Goal: Book appointment/travel/reservation

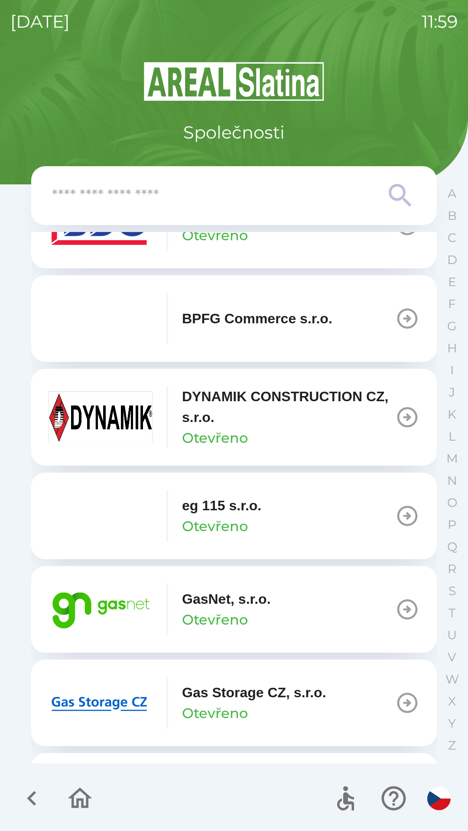
scroll to position [343, 0]
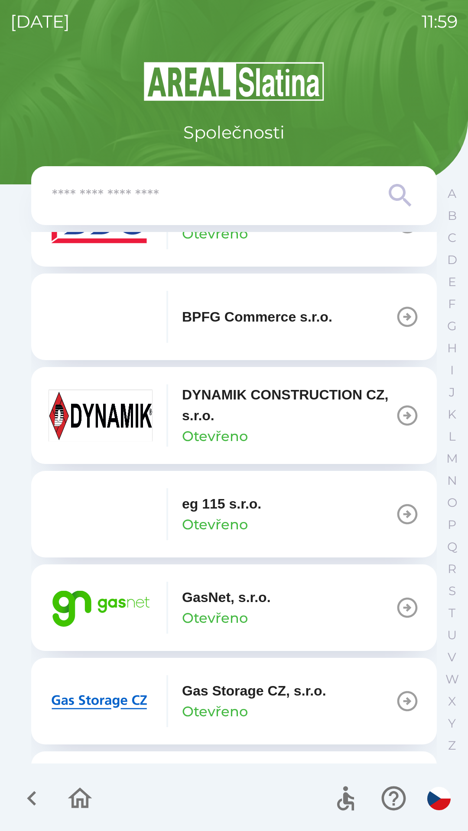
click at [239, 601] on p "GasNet, s.r.o." at bounding box center [226, 597] width 89 height 21
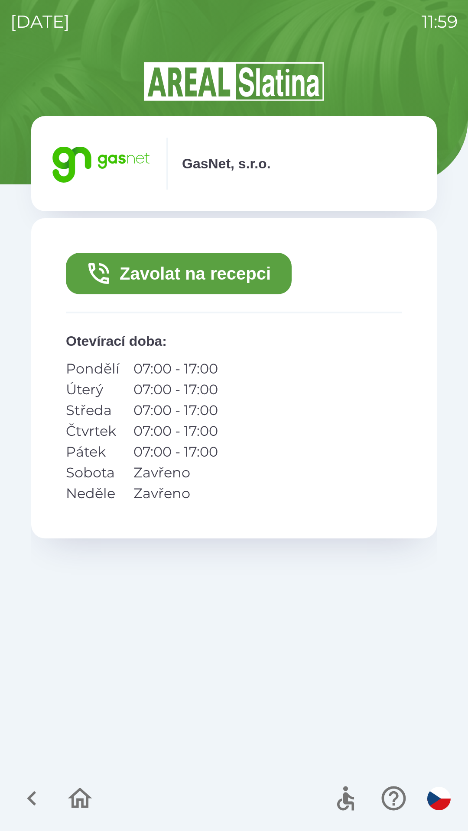
click at [184, 274] on button "Zavolat na recepci" at bounding box center [179, 274] width 226 height 42
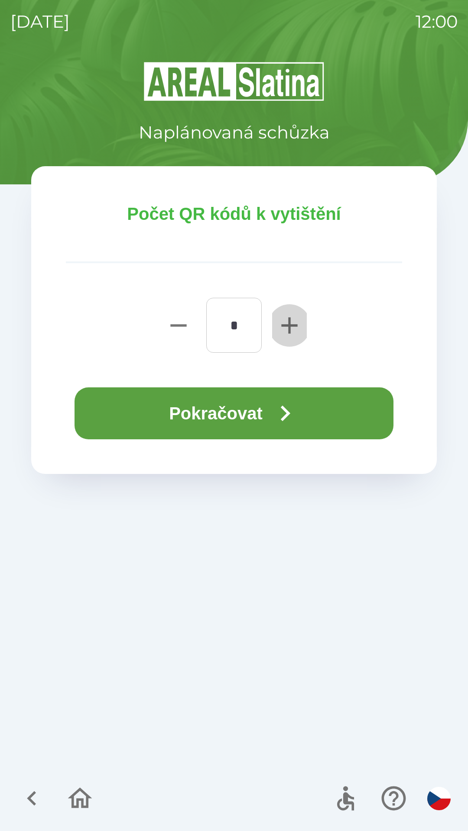
click at [297, 326] on icon "button" at bounding box center [289, 326] width 28 height 28
type input "*"
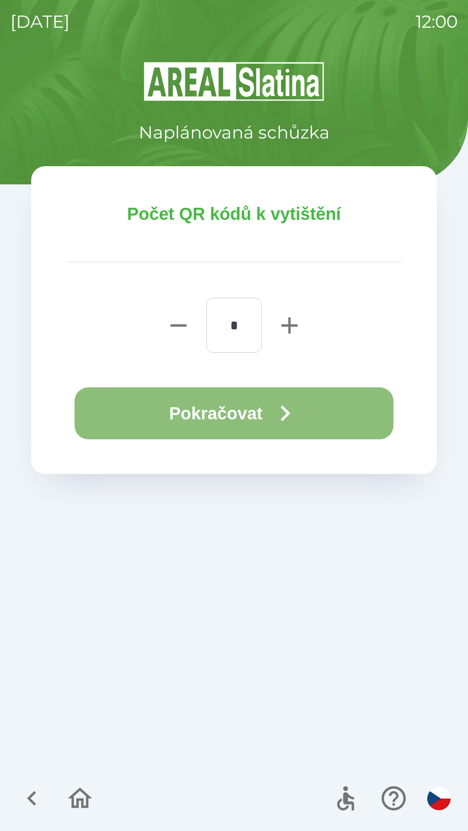
click at [247, 417] on button "Pokračovat" at bounding box center [233, 414] width 319 height 52
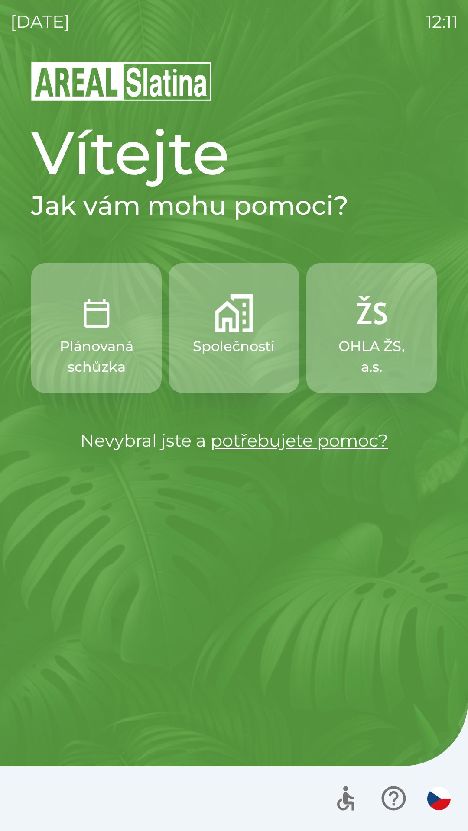
click at [227, 326] on img "button" at bounding box center [234, 313] width 38 height 38
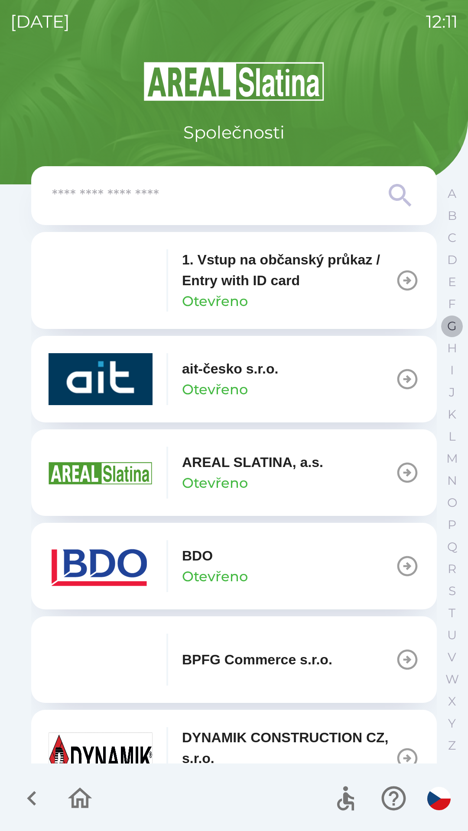
click at [451, 326] on p "G" at bounding box center [452, 326] width 10 height 15
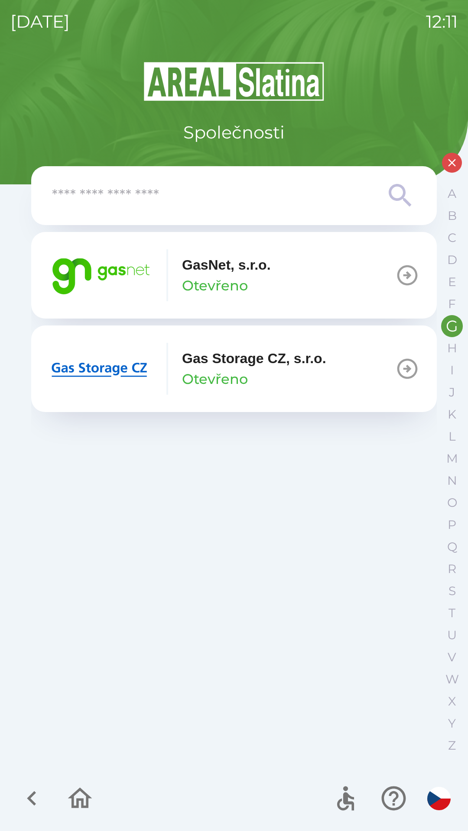
click at [307, 279] on button "GasNet, s.r.o. Otevřeno" at bounding box center [233, 275] width 405 height 87
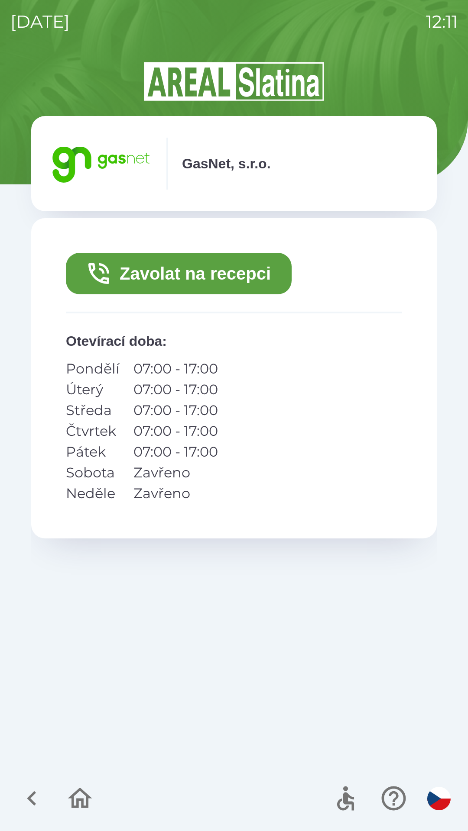
click at [264, 285] on button "Zavolat na recepci" at bounding box center [179, 274] width 226 height 42
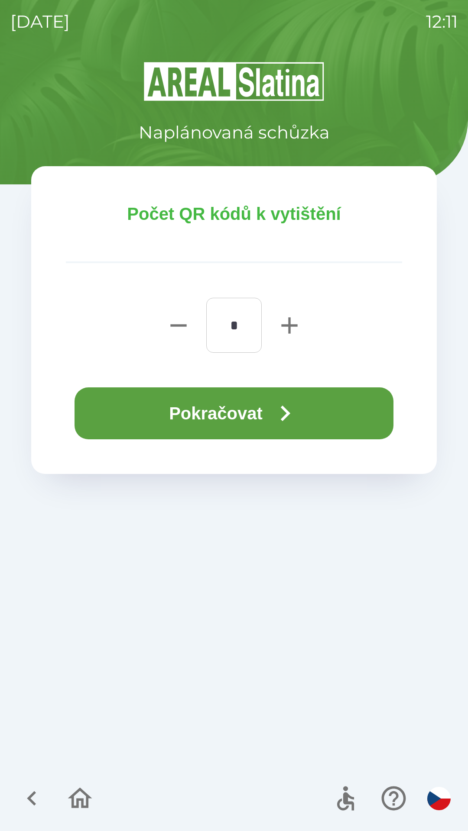
click at [310, 421] on button "Pokračovat" at bounding box center [233, 414] width 319 height 52
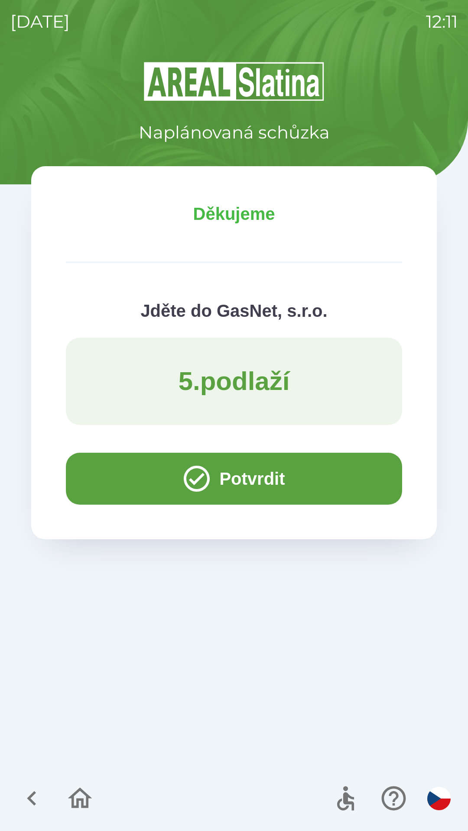
click at [210, 476] on button "Potvrdit" at bounding box center [234, 479] width 336 height 52
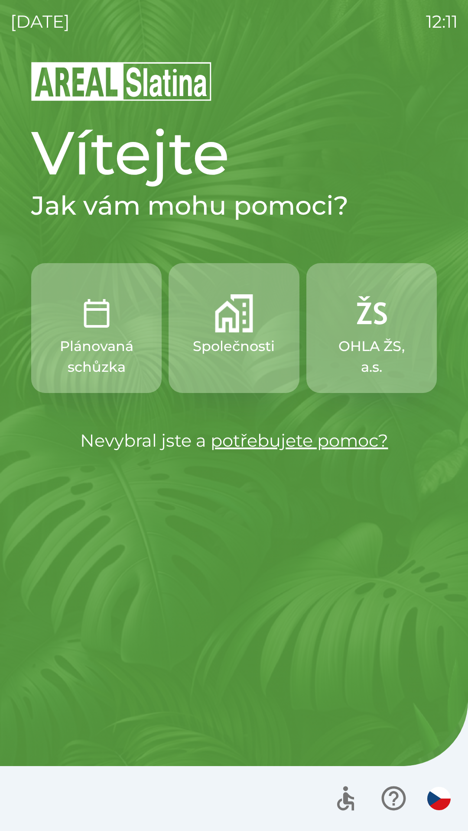
click at [208, 323] on button "Společnosti" at bounding box center [233, 328] width 130 height 130
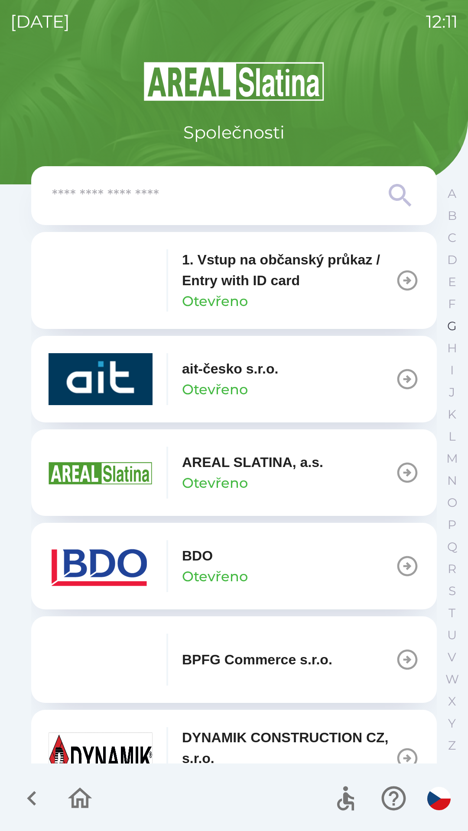
click at [442, 325] on button "G" at bounding box center [452, 326] width 22 height 22
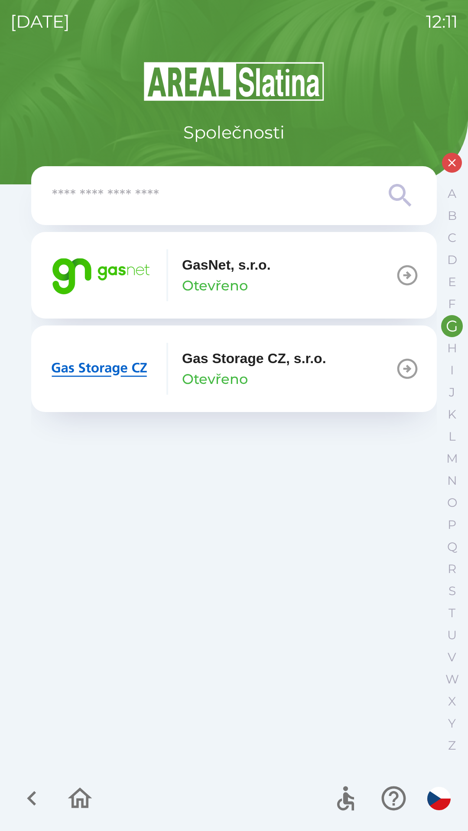
click at [230, 275] on p "GasNet, s.r.o." at bounding box center [226, 265] width 89 height 21
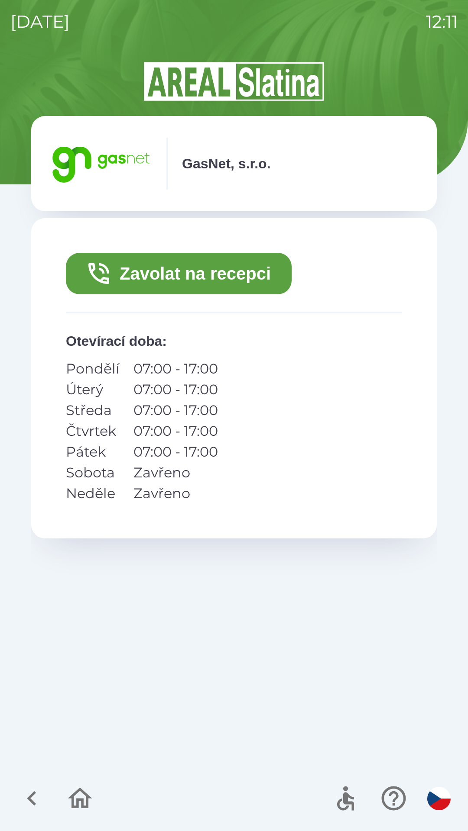
click at [181, 274] on button "Zavolat na recepci" at bounding box center [179, 274] width 226 height 42
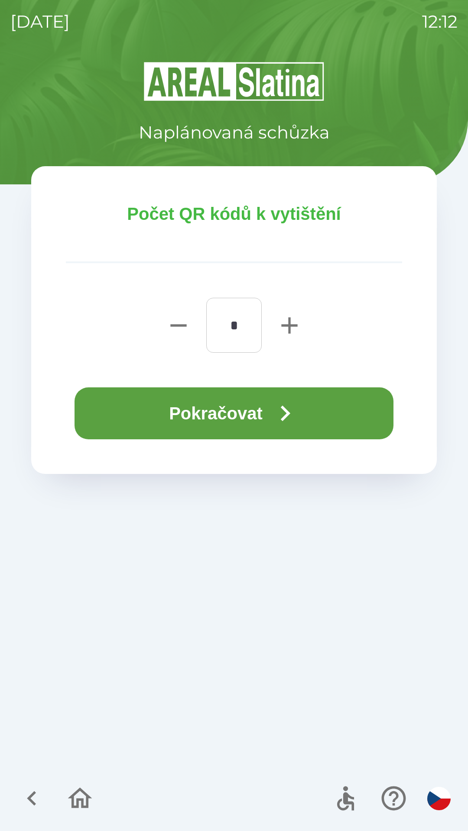
click at [269, 413] on button "Pokračovat" at bounding box center [233, 414] width 319 height 52
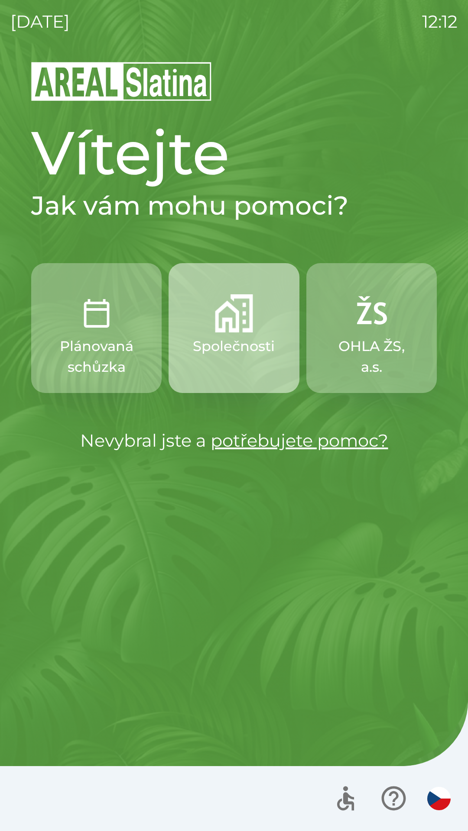
click at [234, 346] on p "Společnosti" at bounding box center [234, 346] width 82 height 21
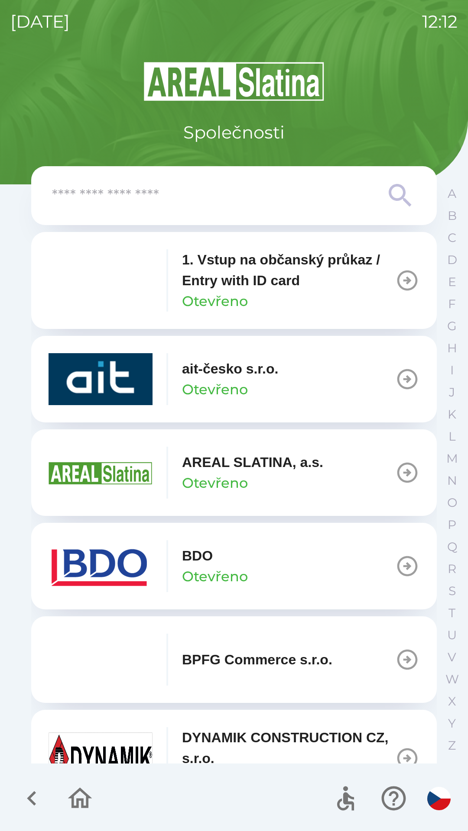
click at [295, 558] on button "BDO Otevřeno" at bounding box center [233, 566] width 405 height 87
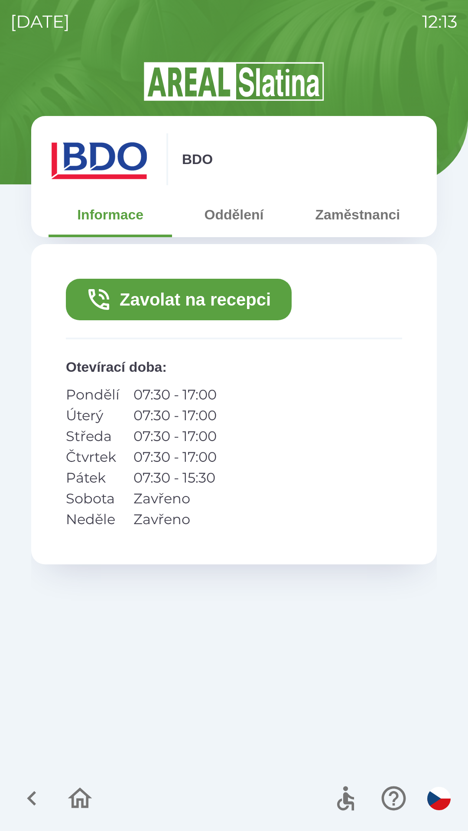
click at [253, 319] on button "Zavolat na recepci" at bounding box center [179, 300] width 226 height 42
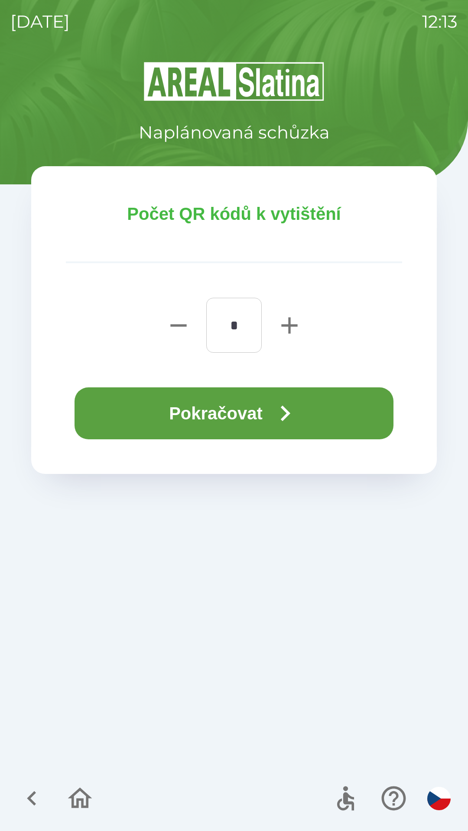
click at [271, 404] on button "Pokračovat" at bounding box center [233, 414] width 319 height 52
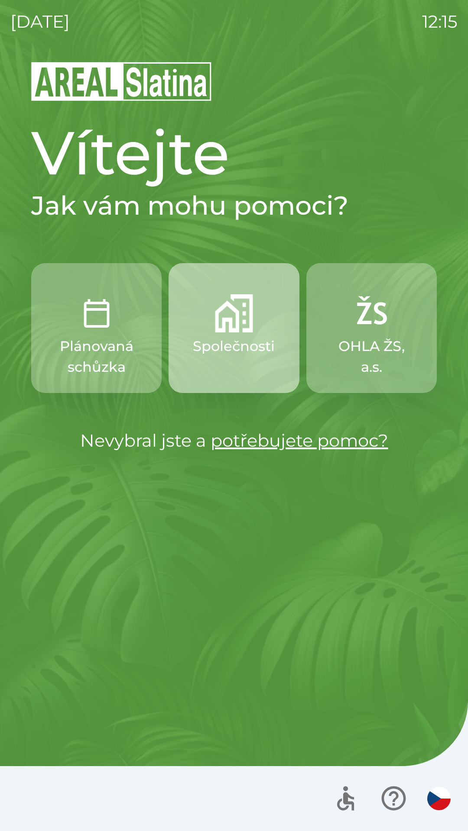
click at [233, 342] on p "Společnosti" at bounding box center [234, 346] width 82 height 21
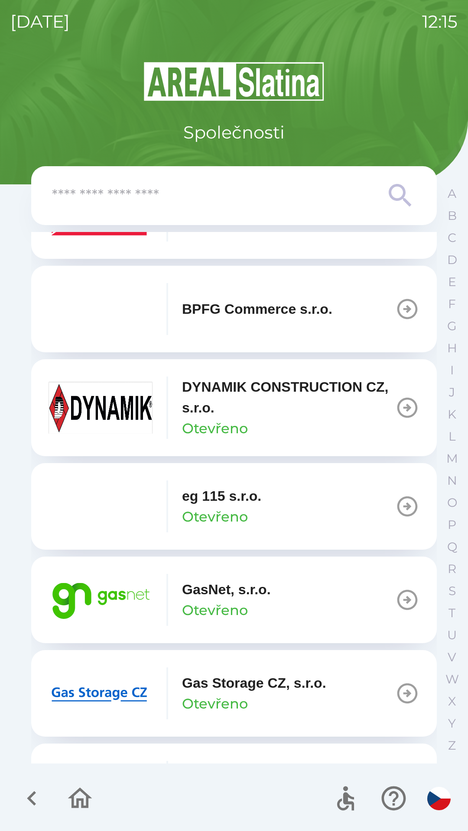
scroll to position [354, 0]
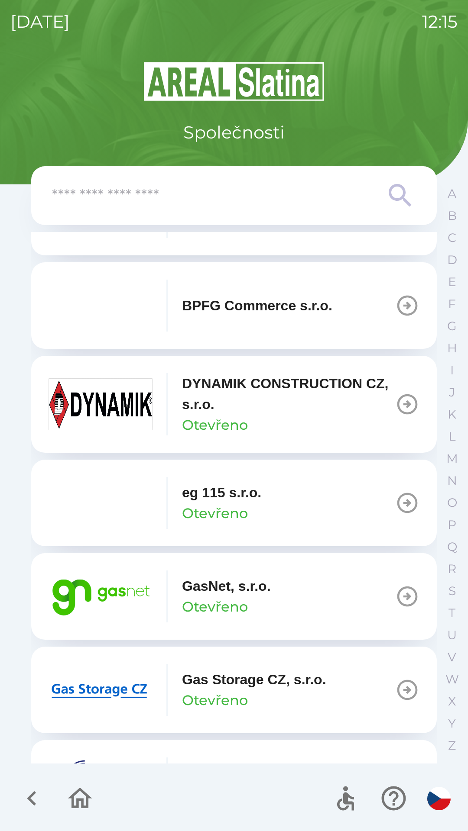
click at [313, 601] on button "GasNet, s.r.o. Otevřeno" at bounding box center [233, 596] width 405 height 87
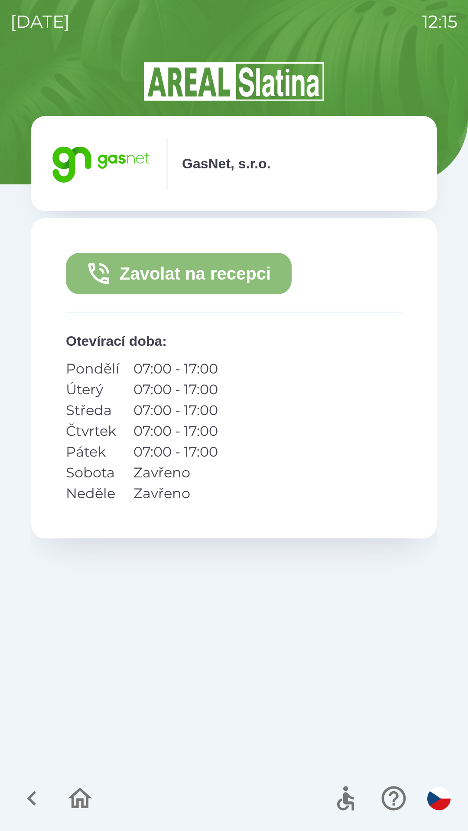
click at [228, 284] on button "Zavolat na recepci" at bounding box center [179, 274] width 226 height 42
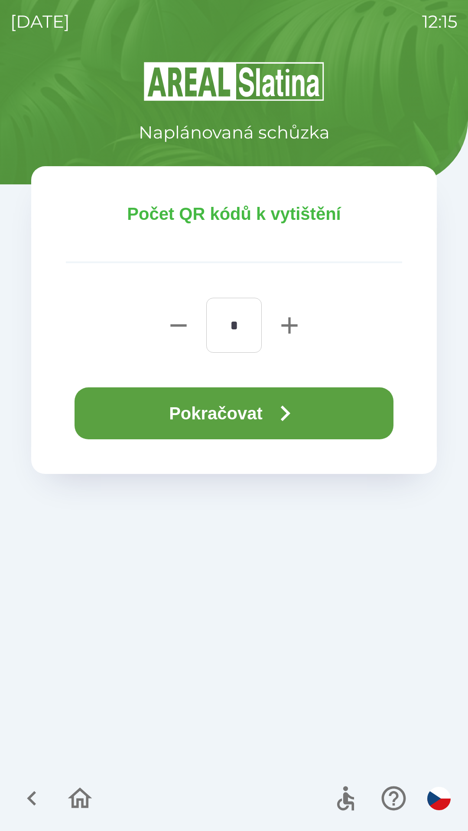
click at [263, 407] on button "Pokračovat" at bounding box center [233, 414] width 319 height 52
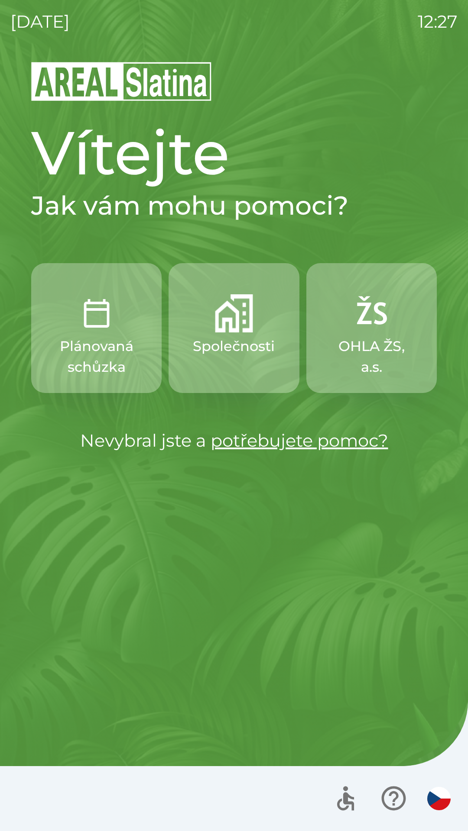
click at [243, 337] on p "Společnosti" at bounding box center [234, 346] width 82 height 21
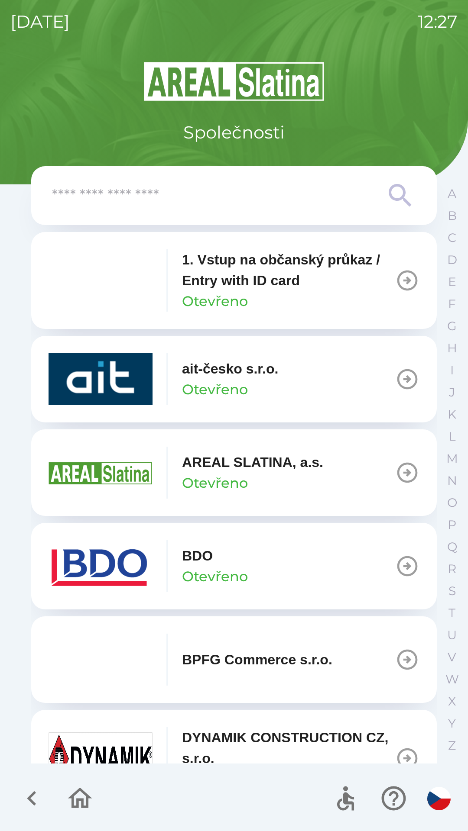
click at [220, 565] on div "BDO Otevřeno" at bounding box center [215, 567] width 66 height 42
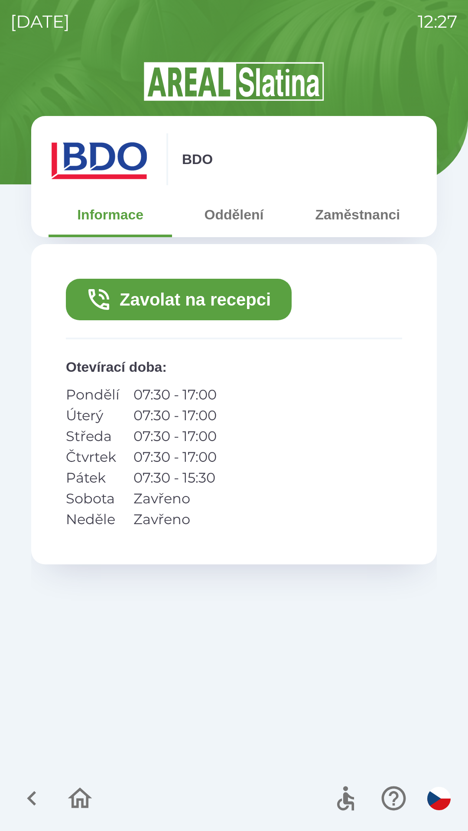
click at [226, 311] on button "Zavolat na recepci" at bounding box center [179, 300] width 226 height 42
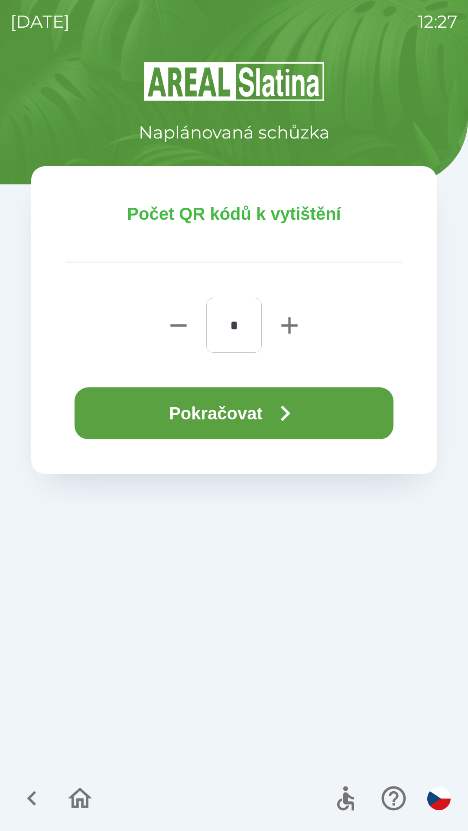
click at [245, 413] on button "Pokračovat" at bounding box center [233, 414] width 319 height 52
